Goal: Check status: Check status

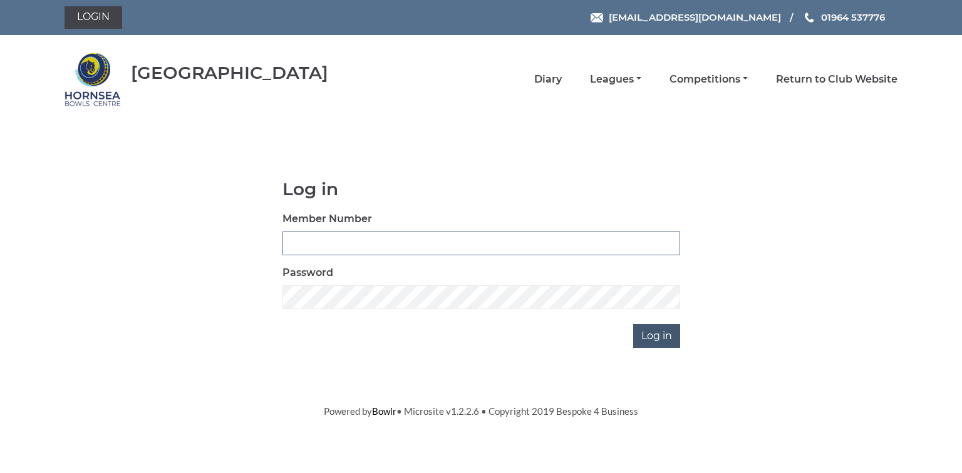
type input "0580"
click at [662, 335] on input "Log in" at bounding box center [656, 336] width 47 height 24
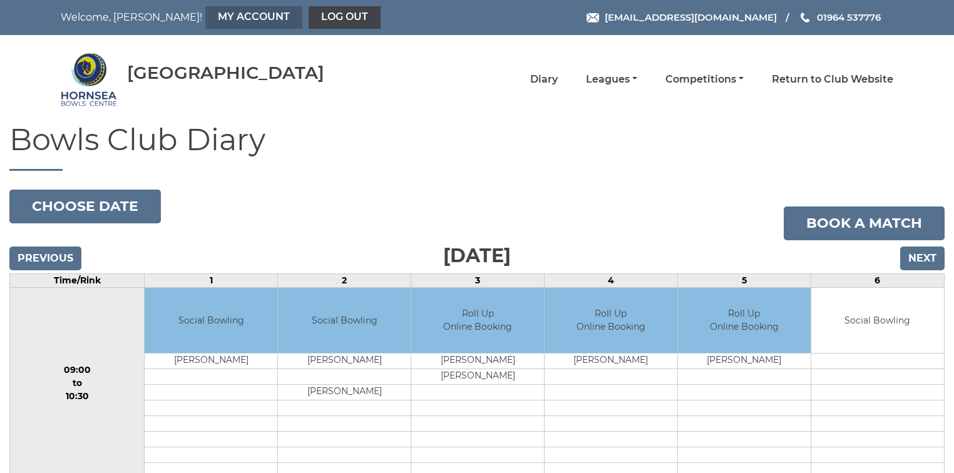
click at [205, 15] on link "My Account" at bounding box center [253, 17] width 97 height 23
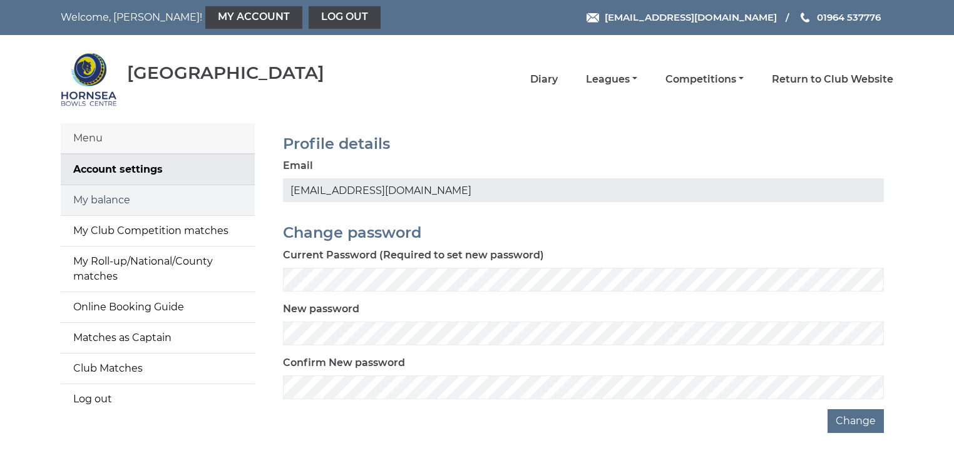
click at [135, 198] on link "My balance" at bounding box center [158, 200] width 194 height 30
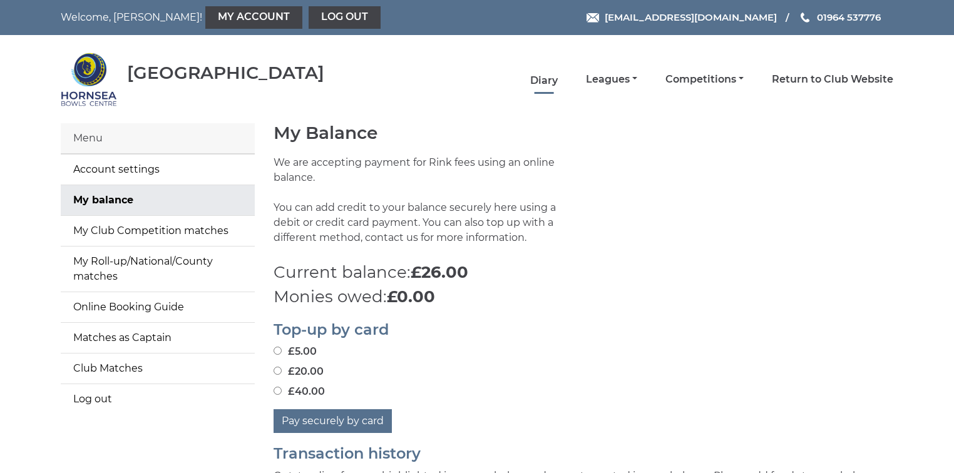
click at [536, 75] on link "Diary" at bounding box center [544, 81] width 28 height 14
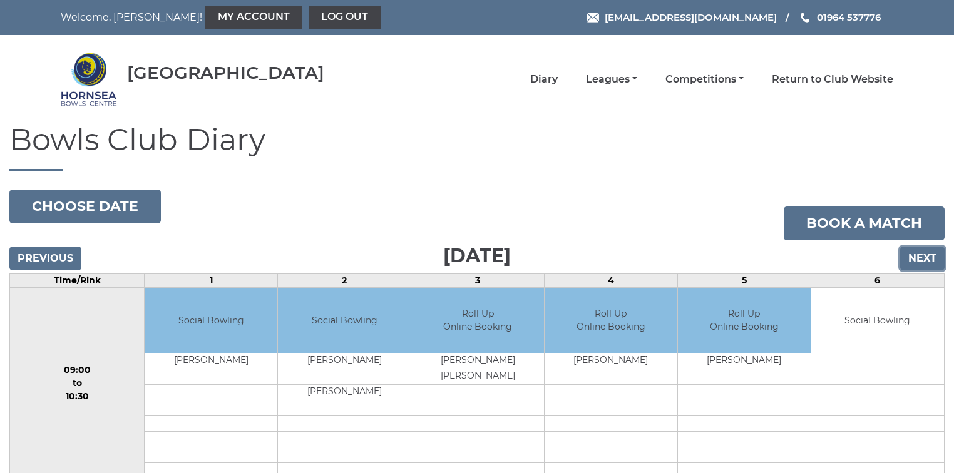
click at [929, 260] on input "Next" at bounding box center [923, 259] width 44 height 24
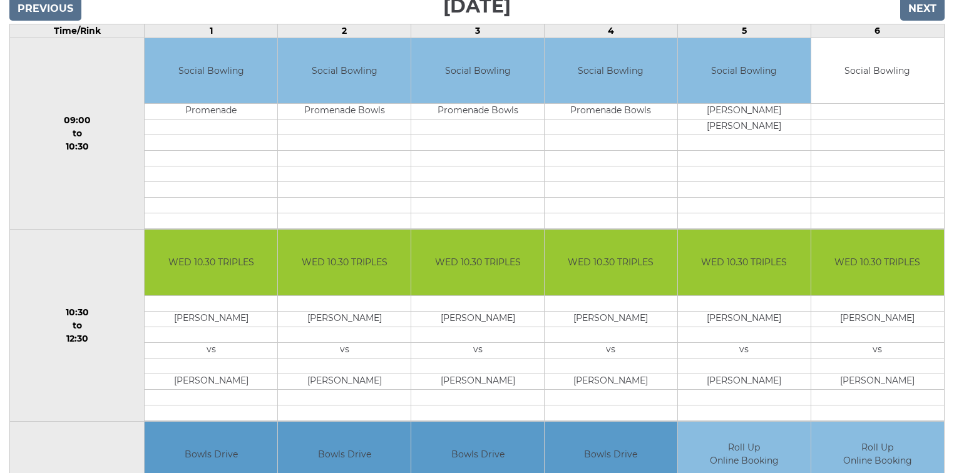
scroll to position [250, 0]
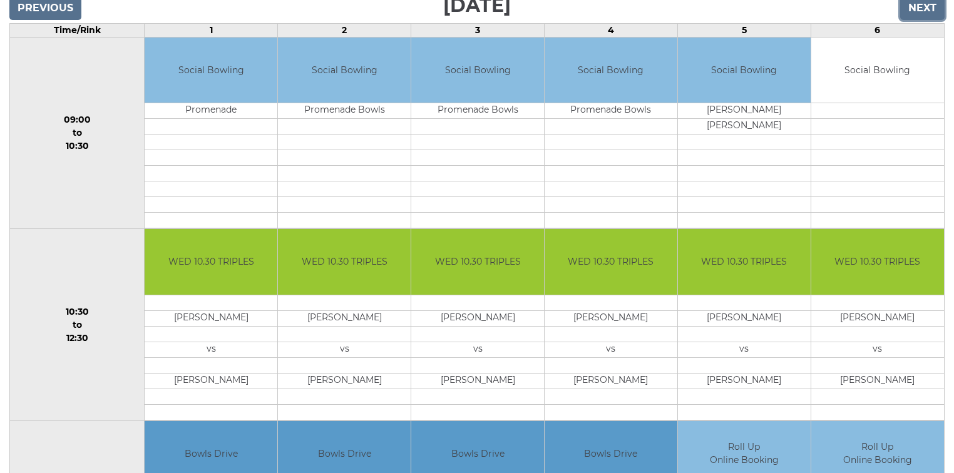
click at [923, 9] on input "Next" at bounding box center [923, 8] width 44 height 24
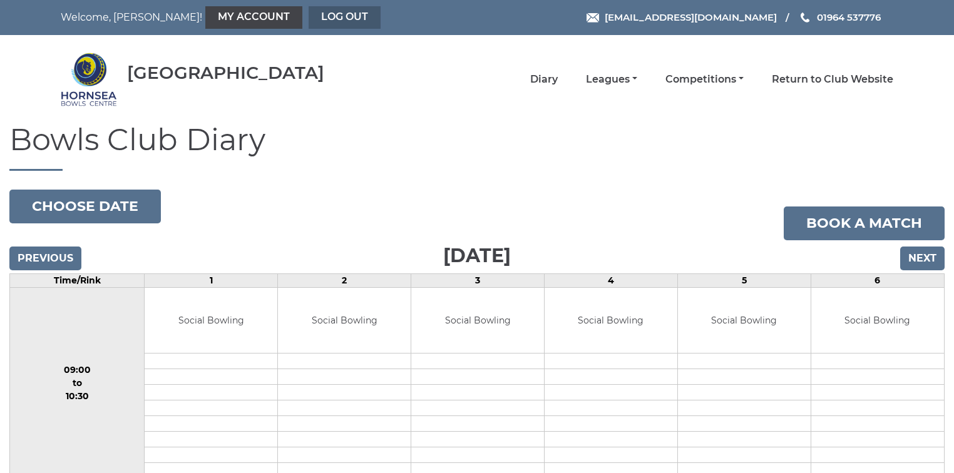
click at [309, 16] on link "Log out" at bounding box center [345, 17] width 72 height 23
